Goal: Task Accomplishment & Management: Use online tool/utility

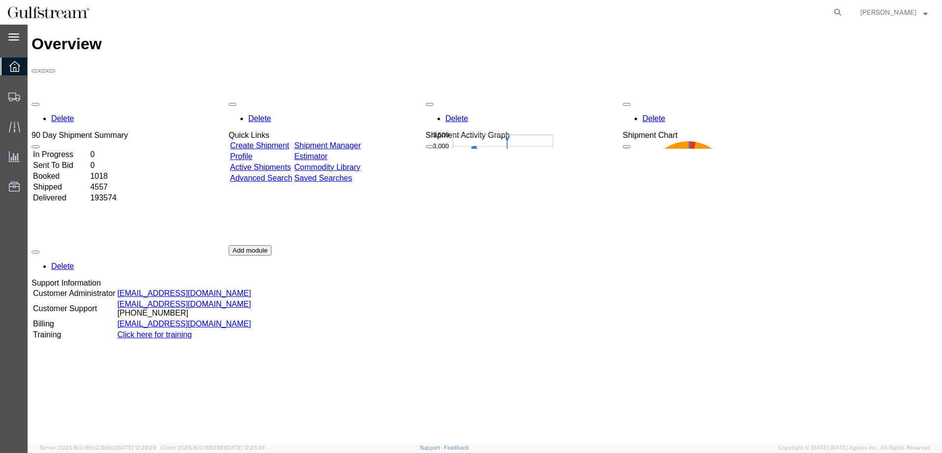
click at [18, 39] on icon at bounding box center [13, 36] width 11 height 7
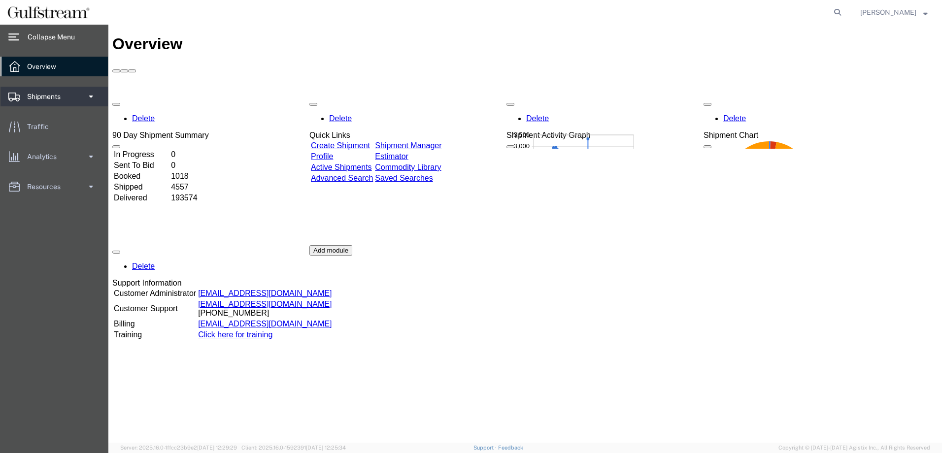
click at [47, 96] on span "Shipments" at bounding box center [47, 97] width 40 height 20
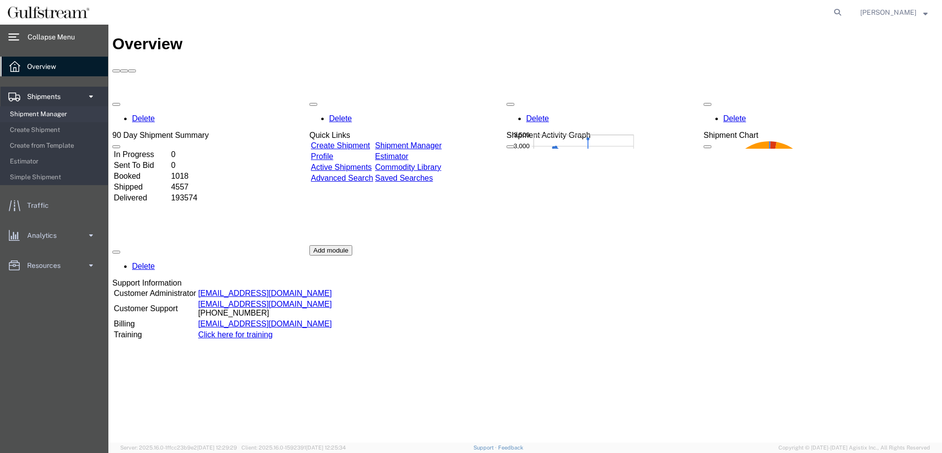
click at [54, 117] on span "Shipment Manager" at bounding box center [55, 114] width 91 height 20
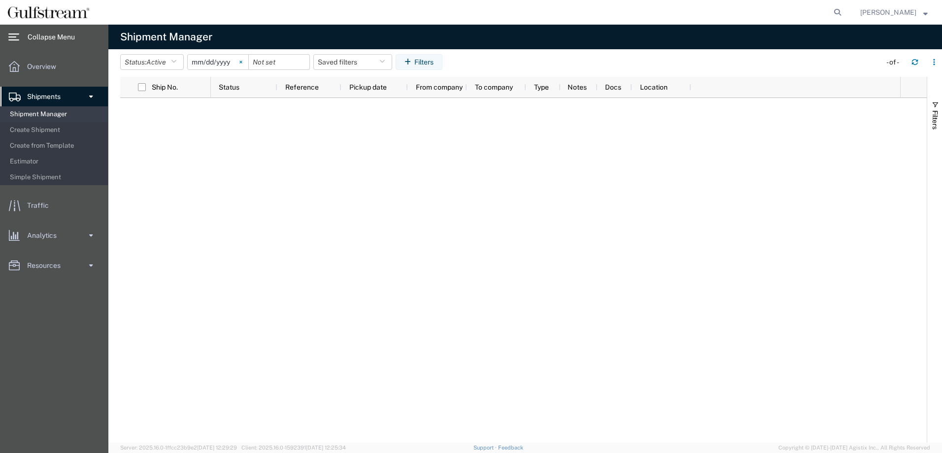
click at [241, 60] on svg-icon at bounding box center [240, 62] width 15 height 15
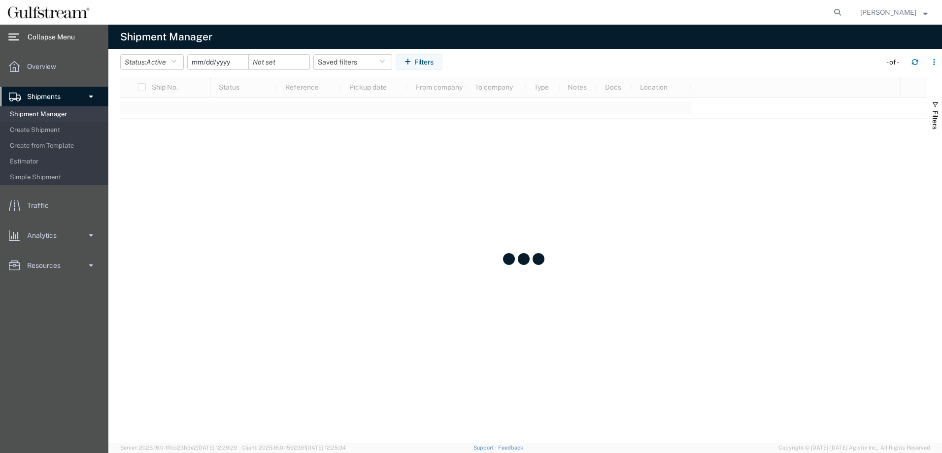
click at [222, 64] on input "date" at bounding box center [218, 62] width 61 height 15
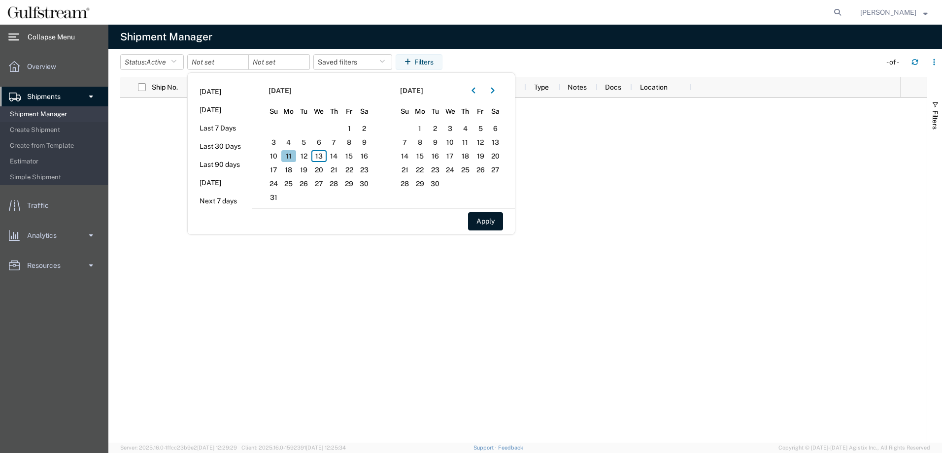
click at [288, 158] on span "11" at bounding box center [288, 156] width 15 height 12
click at [302, 156] on span "12" at bounding box center [303, 156] width 15 height 12
click at [488, 220] on button "Apply" at bounding box center [485, 221] width 35 height 18
type input "[DATE]"
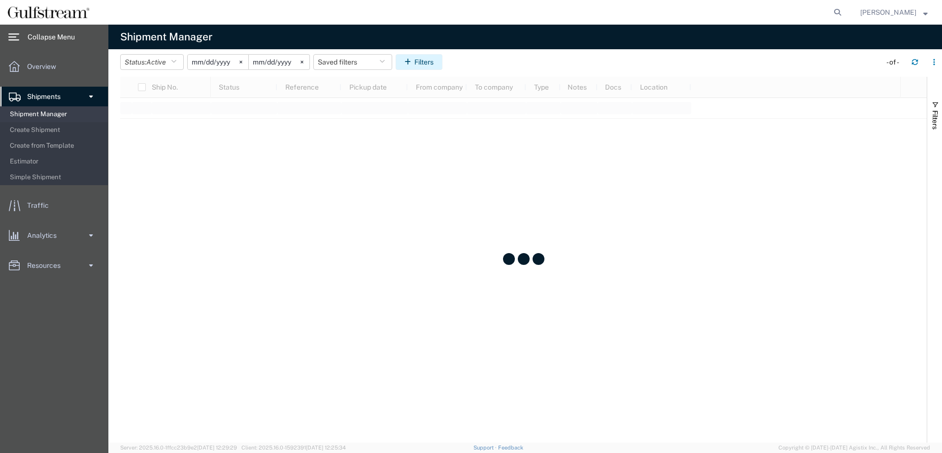
click at [420, 56] on button "Filters" at bounding box center [418, 62] width 47 height 16
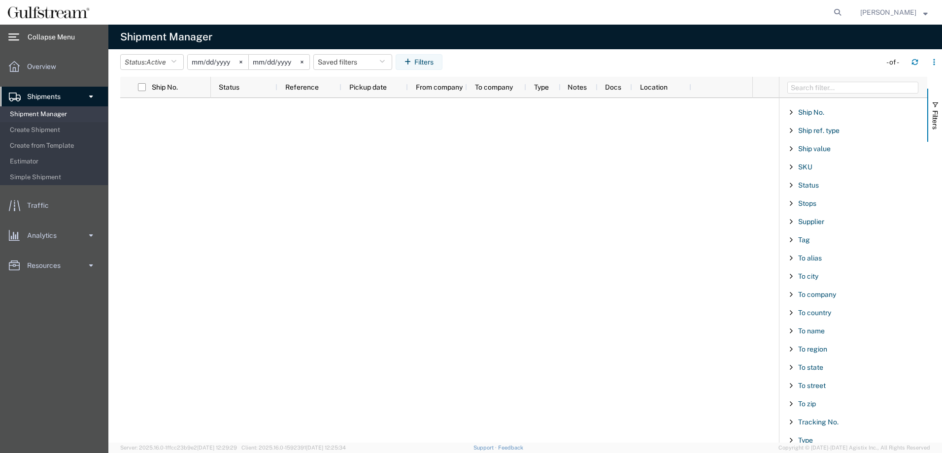
scroll to position [837, 0]
click at [812, 363] on span "To state" at bounding box center [810, 363] width 25 height 8
click at [808, 364] on span "To state" at bounding box center [810, 363] width 25 height 8
click at [818, 363] on span "To state" at bounding box center [810, 363] width 25 height 8
click at [817, 411] on input "Filter List 66 Filters" at bounding box center [856, 414] width 129 height 16
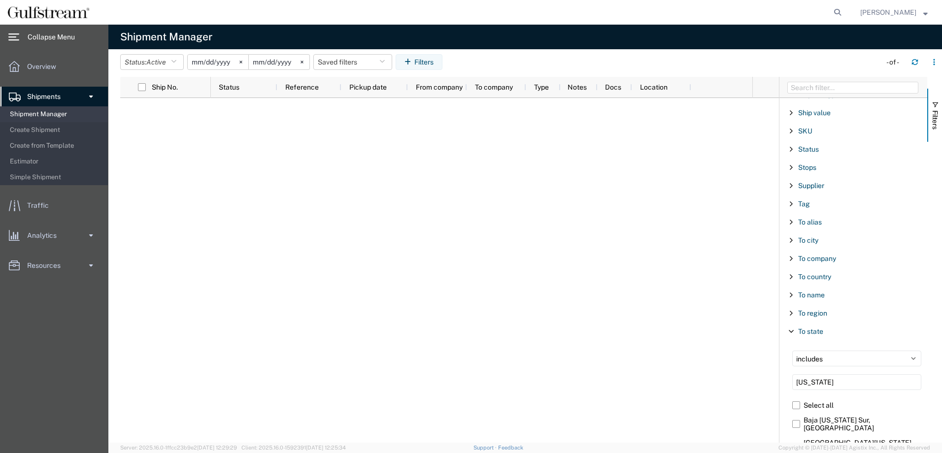
scroll to position [886, 0]
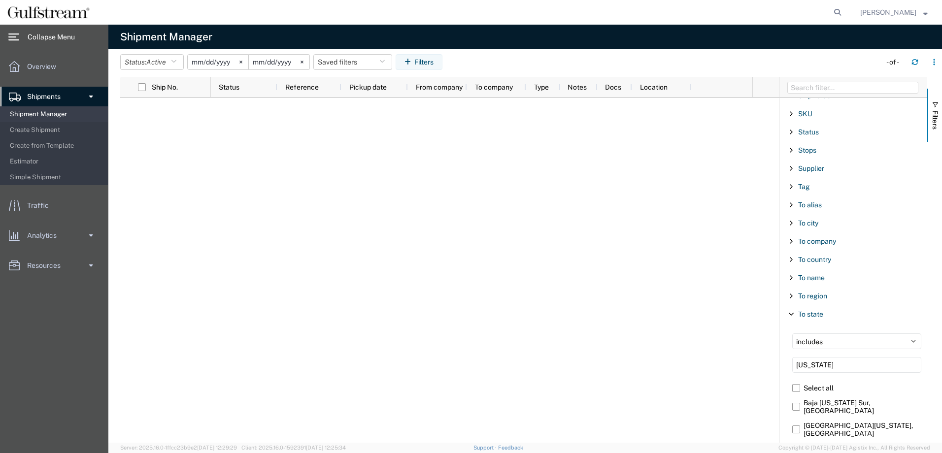
type input "[US_STATE]"
click at [795, 441] on label "[US_STATE], [GEOGRAPHIC_DATA]" at bounding box center [856, 448] width 129 height 15
click at [0, 0] on input "[US_STATE], [GEOGRAPHIC_DATA]" at bounding box center [0, 0] width 0 height 0
click at [397, 244] on div at bounding box center [481, 270] width 541 height 345
click at [59, 113] on span "Shipment Manager" at bounding box center [55, 114] width 91 height 20
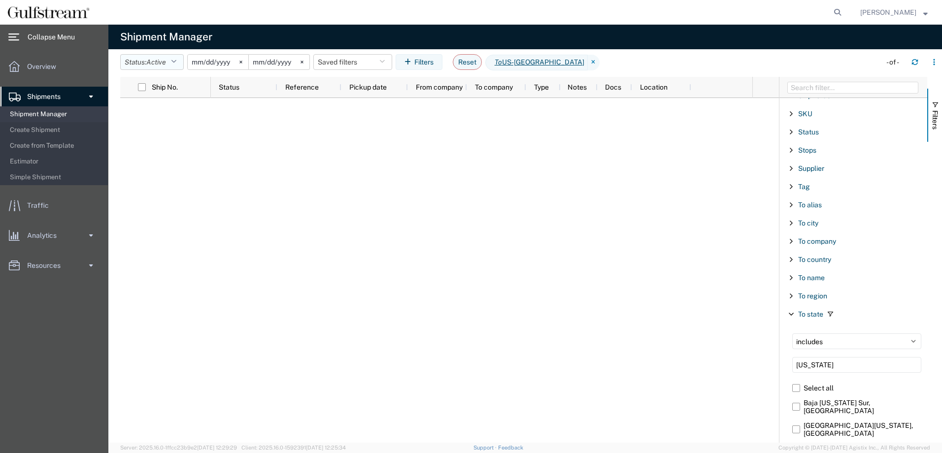
click at [176, 60] on icon "button" at bounding box center [173, 62] width 5 height 7
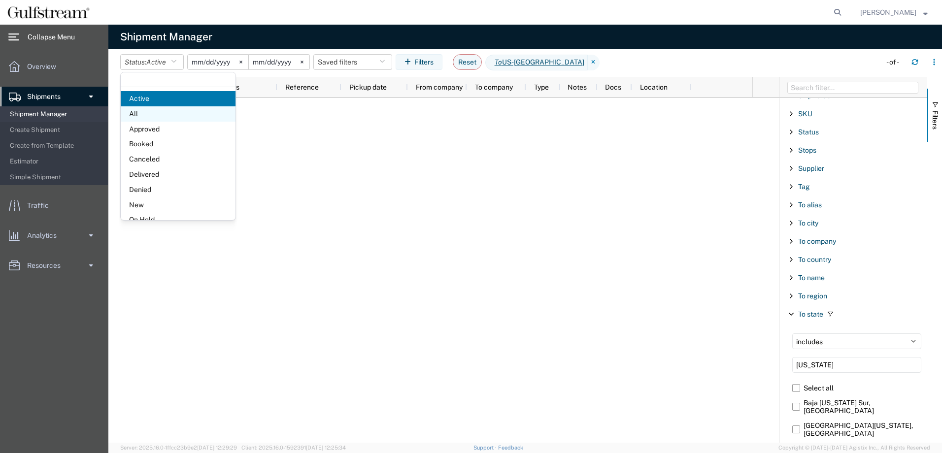
click at [147, 119] on span "All" at bounding box center [178, 113] width 115 height 15
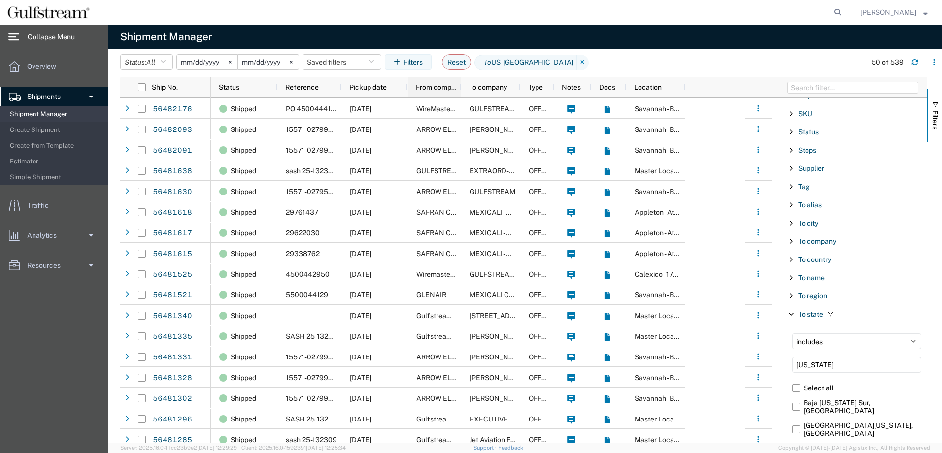
drag, startPoint x: 466, startPoint y: 89, endPoint x: 410, endPoint y: 88, distance: 56.6
click at [410, 88] on div "From company" at bounding box center [434, 87] width 53 height 21
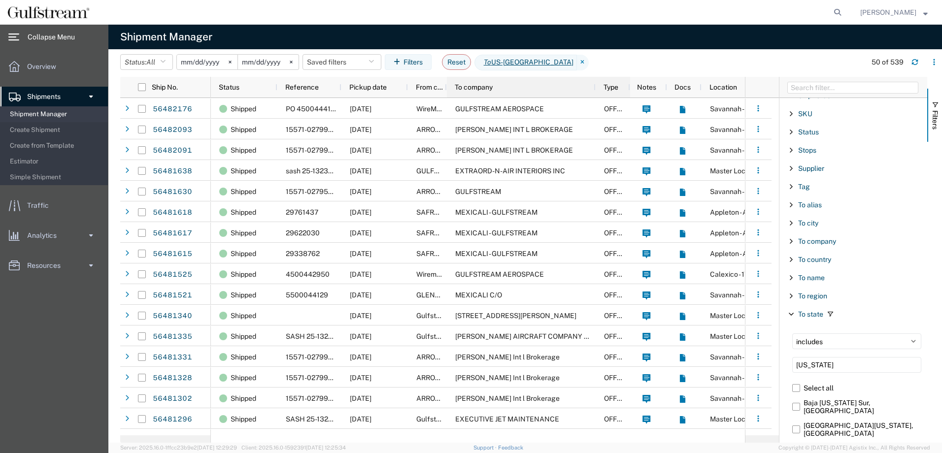
drag, startPoint x: 507, startPoint y: 85, endPoint x: 594, endPoint y: 86, distance: 87.7
click at [594, 86] on div at bounding box center [595, 87] width 4 height 21
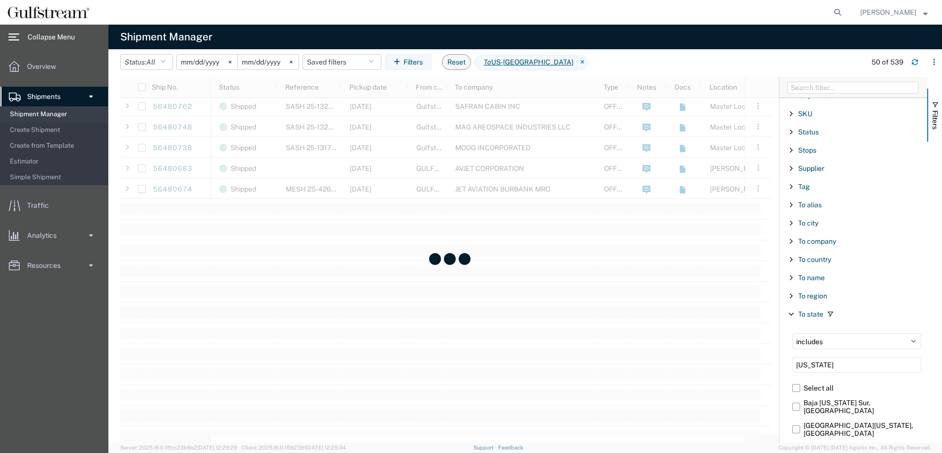
scroll to position [936, 0]
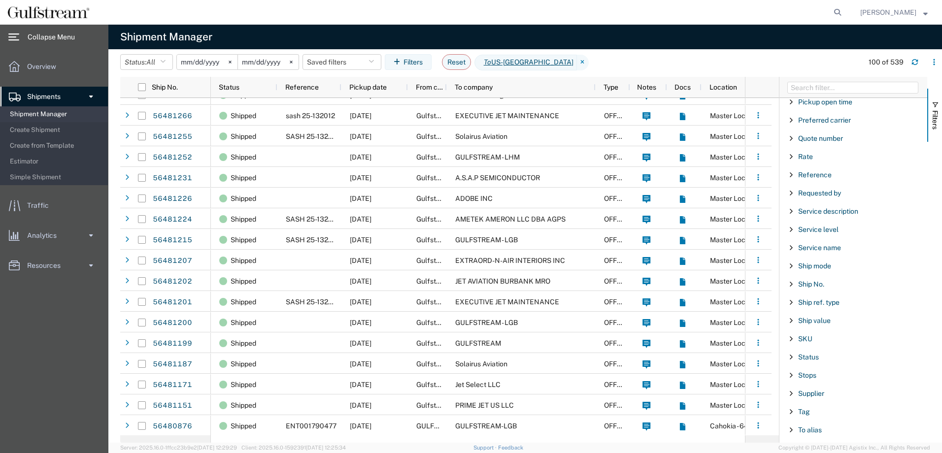
click at [797, 177] on div "Reference" at bounding box center [853, 175] width 148 height 18
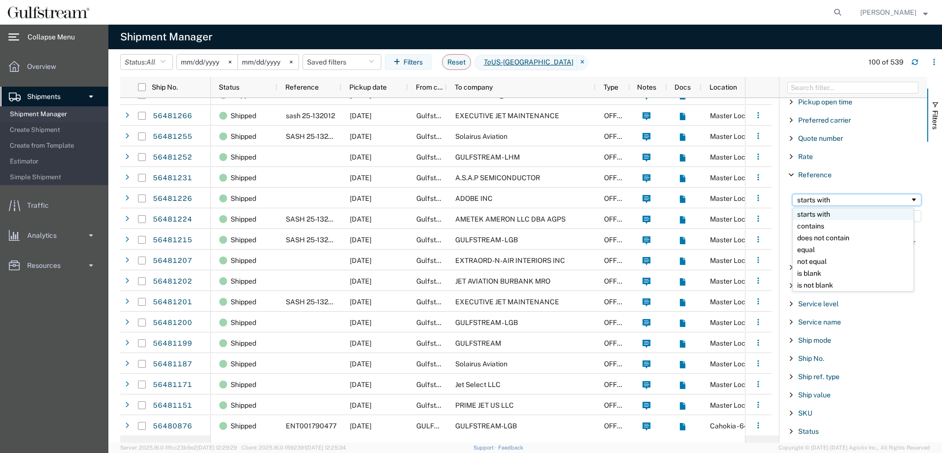
click at [815, 201] on div "starts with" at bounding box center [853, 200] width 113 height 8
click at [815, 216] on input "Filter Value" at bounding box center [856, 216] width 129 height 12
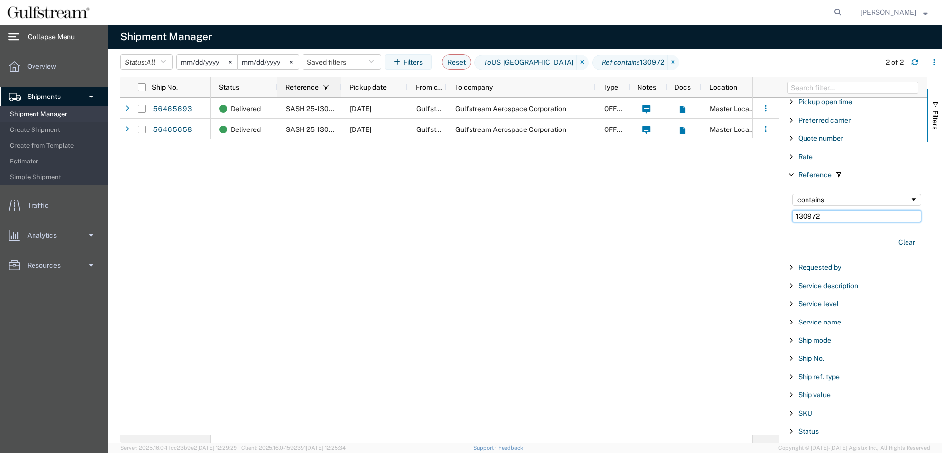
type input "130972"
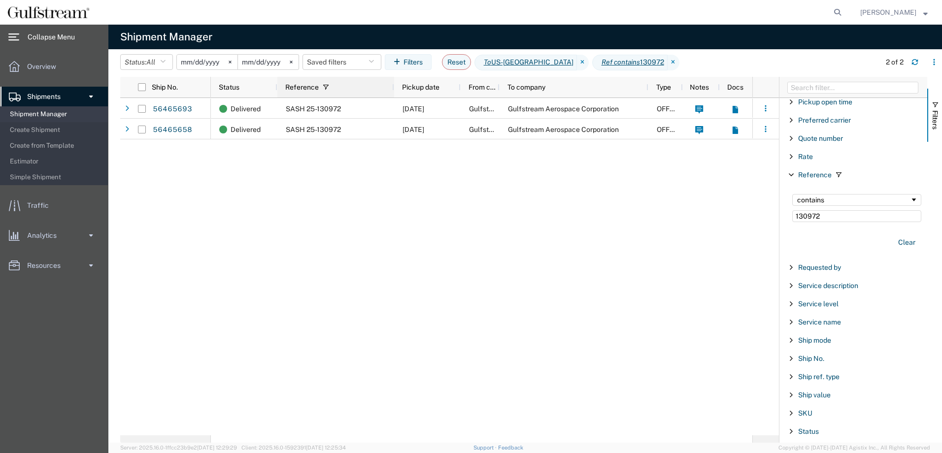
drag, startPoint x: 339, startPoint y: 88, endPoint x: 392, endPoint y: 92, distance: 52.8
click at [392, 92] on div at bounding box center [393, 87] width 4 height 21
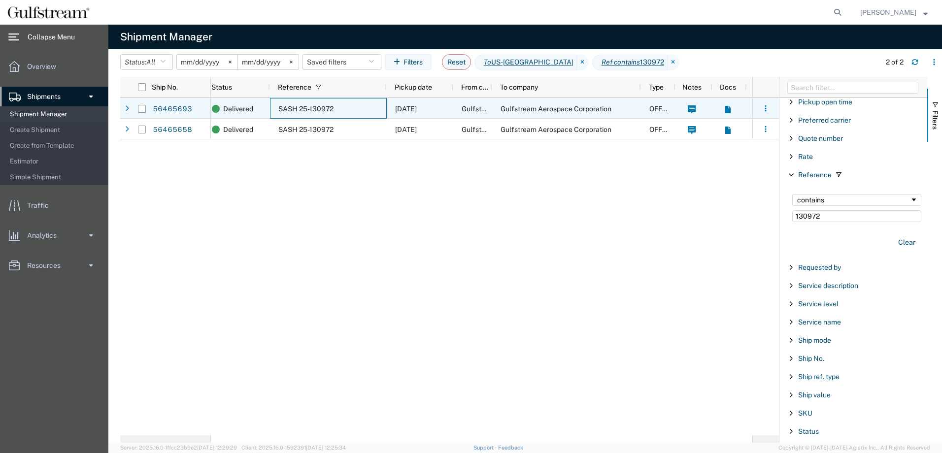
click at [361, 109] on div "SASH 25-130972" at bounding box center [328, 108] width 117 height 21
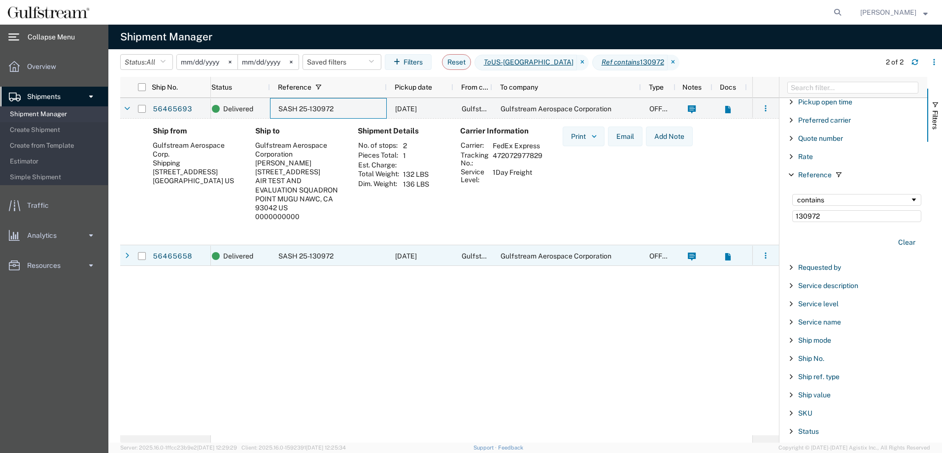
click at [341, 254] on div "SASH 25-130972" at bounding box center [328, 255] width 117 height 21
